Goal: Task Accomplishment & Management: Use online tool/utility

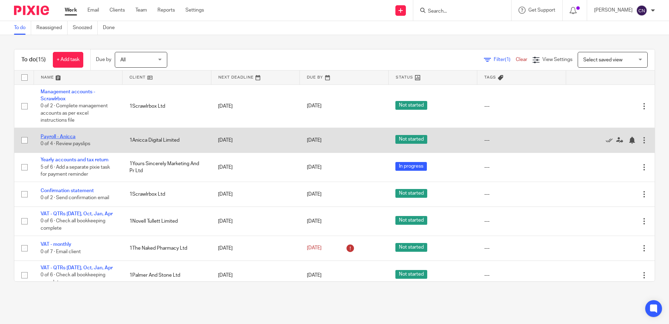
click at [57, 134] on link "Payroll - Anicca" at bounding box center [58, 136] width 35 height 5
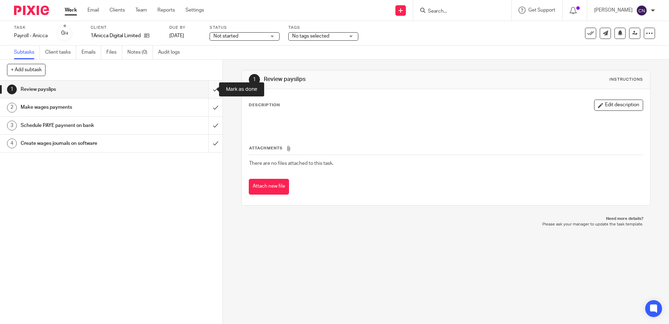
click at [211, 90] on input "submit" at bounding box center [111, 90] width 223 height 18
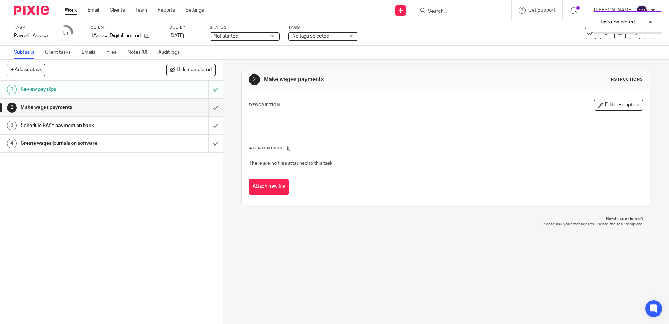
click at [209, 108] on input "submit" at bounding box center [111, 107] width 223 height 18
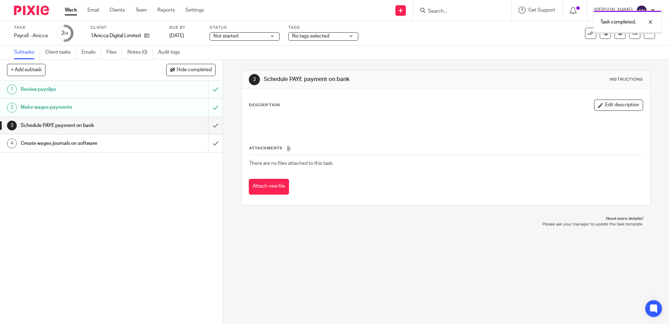
click at [210, 145] on input "submit" at bounding box center [111, 143] width 223 height 18
click at [69, 10] on link "Work" at bounding box center [71, 10] width 12 height 7
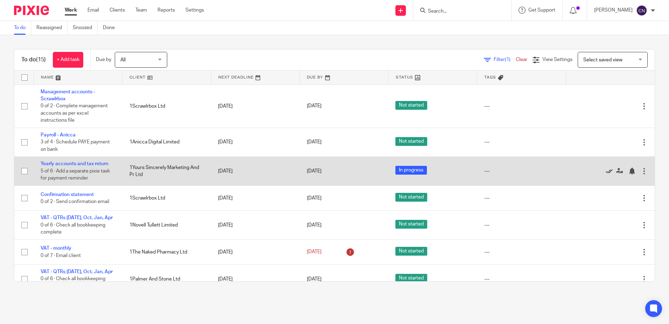
click at [606, 169] on icon at bounding box center [609, 170] width 7 height 7
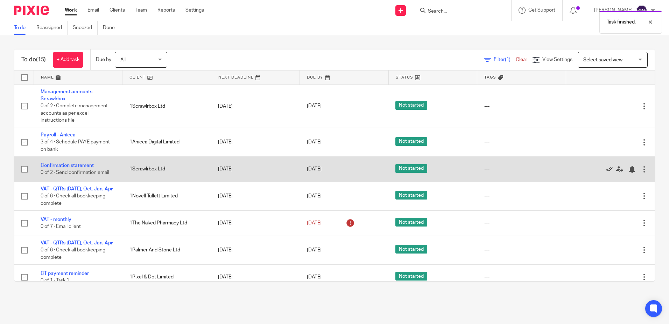
click at [606, 168] on icon at bounding box center [609, 169] width 7 height 7
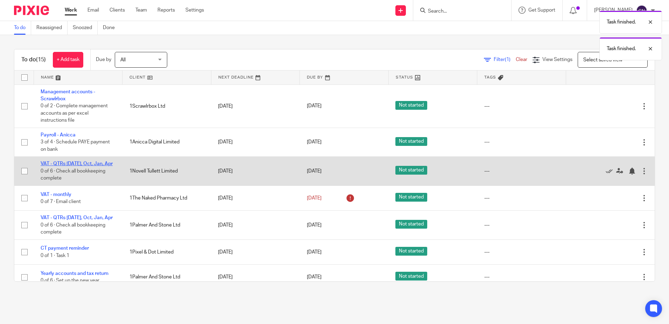
click at [78, 164] on link "VAT - QTRs [DATE], Oct, Jan, Apr" at bounding box center [77, 163] width 72 height 5
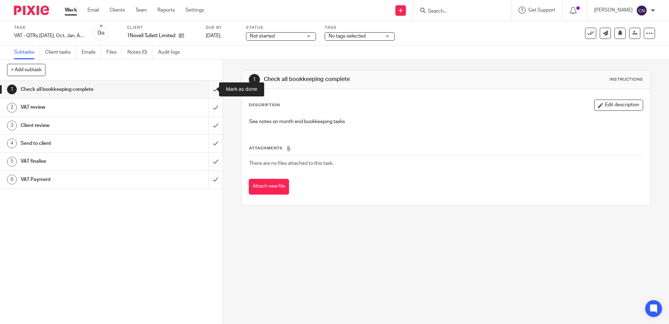
click at [207, 90] on input "submit" at bounding box center [111, 90] width 223 height 18
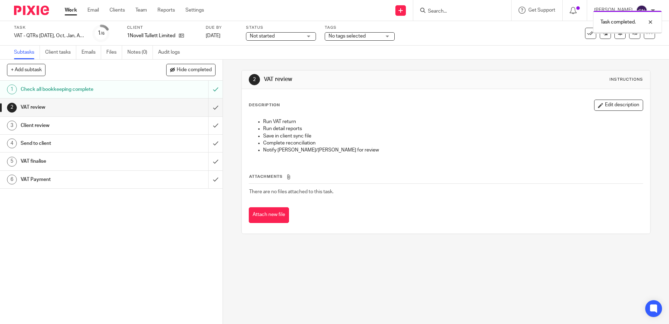
click at [208, 110] on input "submit" at bounding box center [111, 107] width 223 height 18
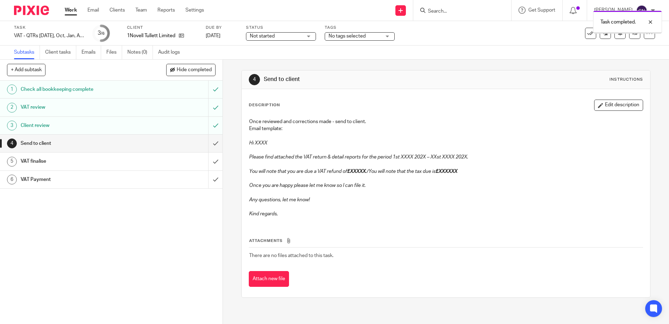
click at [208, 142] on input "submit" at bounding box center [111, 143] width 223 height 18
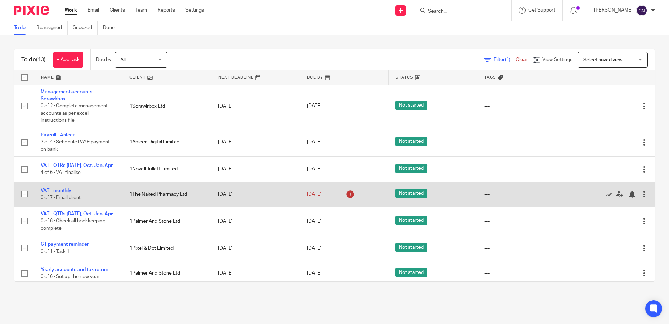
click at [54, 188] on link "VAT - monthly" at bounding box center [56, 190] width 31 height 5
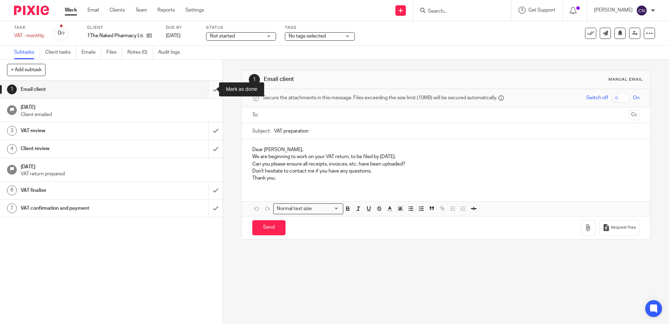
click at [211, 88] on input "submit" at bounding box center [111, 90] width 223 height 18
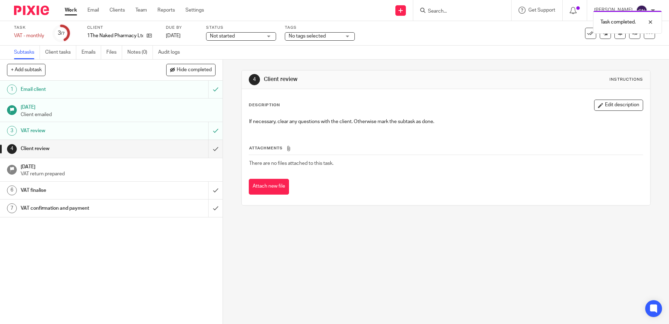
click at [70, 10] on link "Work" at bounding box center [71, 10] width 12 height 7
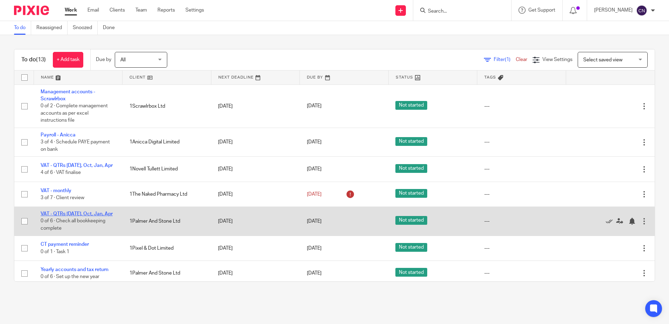
click at [65, 212] on link "VAT - QTRs [DATE], Oct, Jan, Apr" at bounding box center [77, 213] width 72 height 5
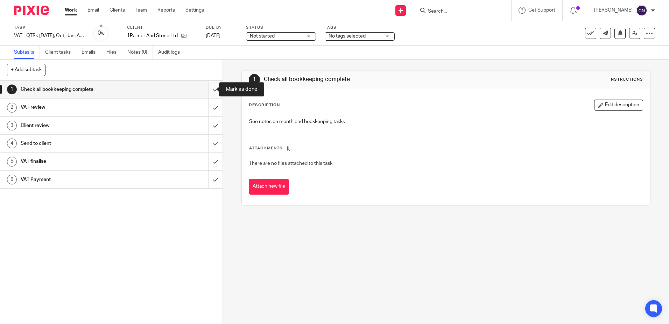
click at [210, 88] on input "submit" at bounding box center [111, 90] width 223 height 18
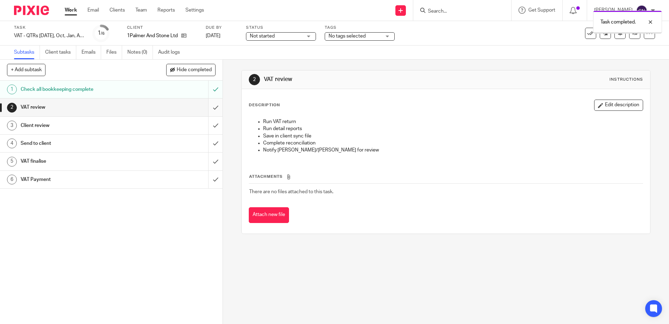
drag, startPoint x: 0, startPoint y: 0, endPoint x: 209, endPoint y: 110, distance: 236.3
click at [209, 110] on input "submit" at bounding box center [111, 107] width 223 height 18
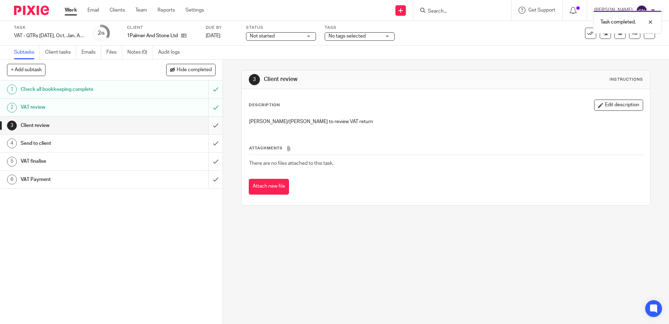
click at [206, 125] on input "submit" at bounding box center [111, 126] width 223 height 18
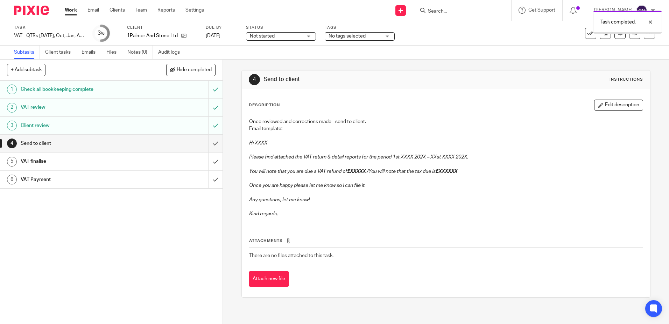
click at [207, 142] on input "submit" at bounding box center [111, 143] width 223 height 18
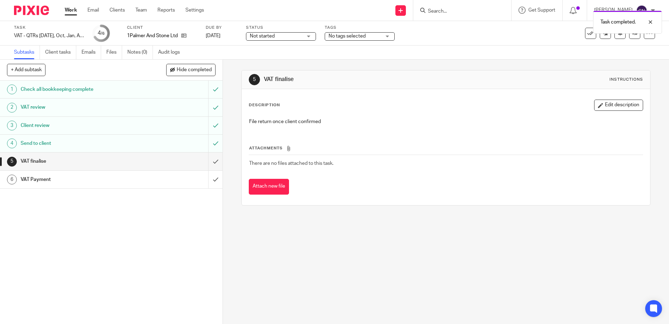
click at [75, 11] on link "Work" at bounding box center [71, 10] width 12 height 7
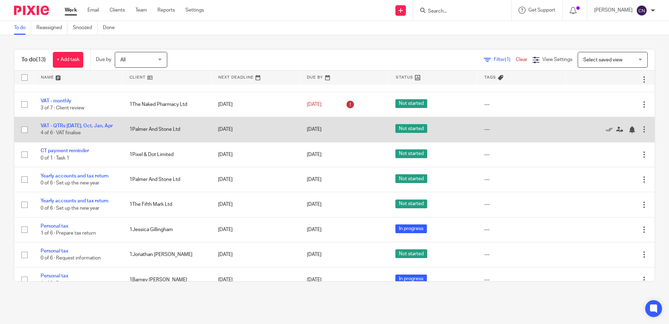
scroll to position [105, 0]
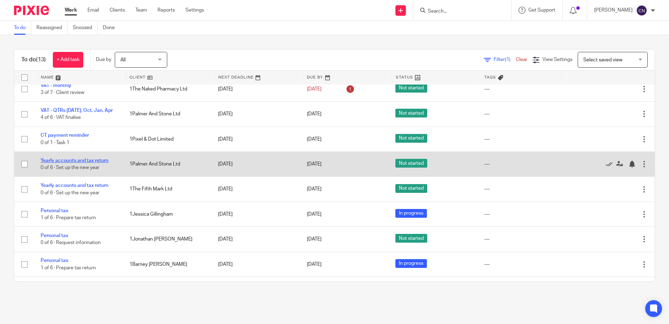
click at [76, 158] on link "Yearly accounts and tax return" at bounding box center [75, 160] width 68 height 5
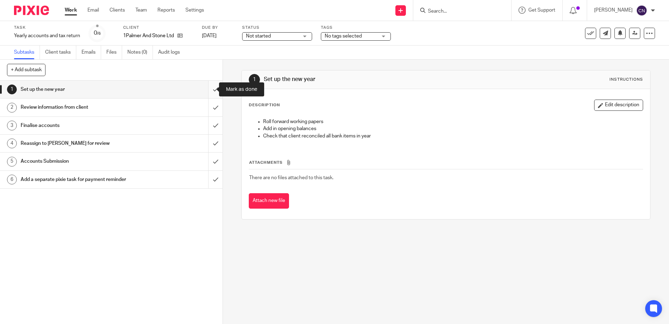
click at [207, 93] on input "submit" at bounding box center [111, 90] width 223 height 18
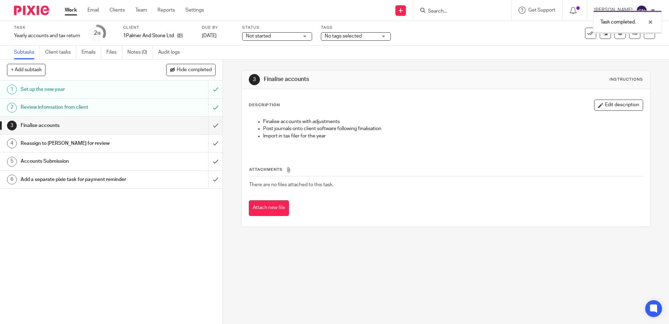
click at [208, 126] on input "submit" at bounding box center [111, 126] width 223 height 18
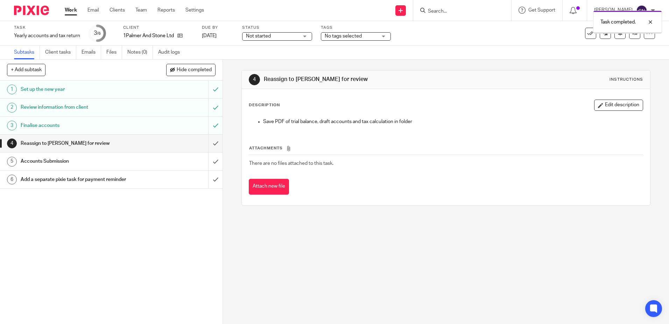
click at [207, 144] on input "submit" at bounding box center [111, 143] width 223 height 18
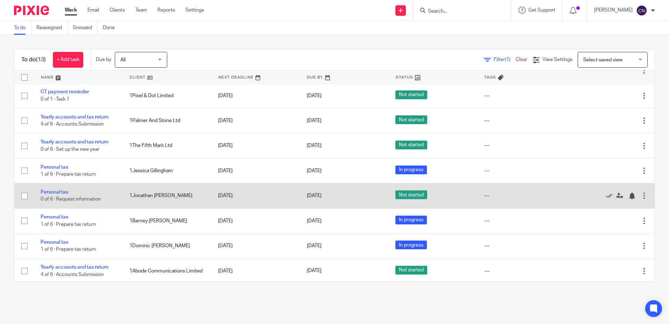
scroll to position [151, 0]
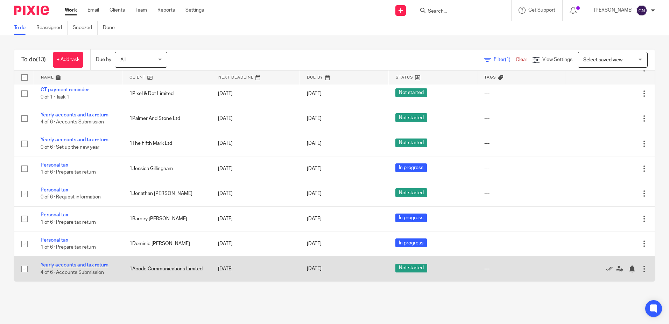
click at [90, 263] on link "Yearly accounts and tax return" at bounding box center [75, 264] width 68 height 5
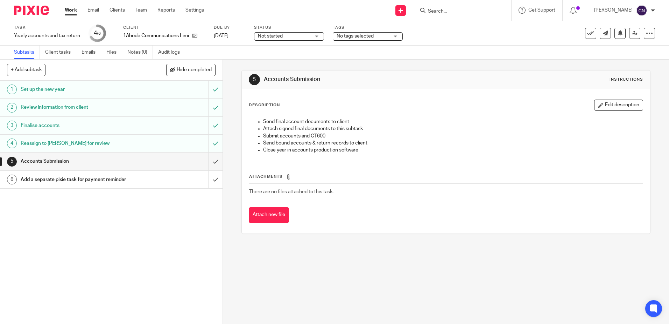
click at [72, 9] on link "Work" at bounding box center [71, 10] width 12 height 7
